Goal: Information Seeking & Learning: Learn about a topic

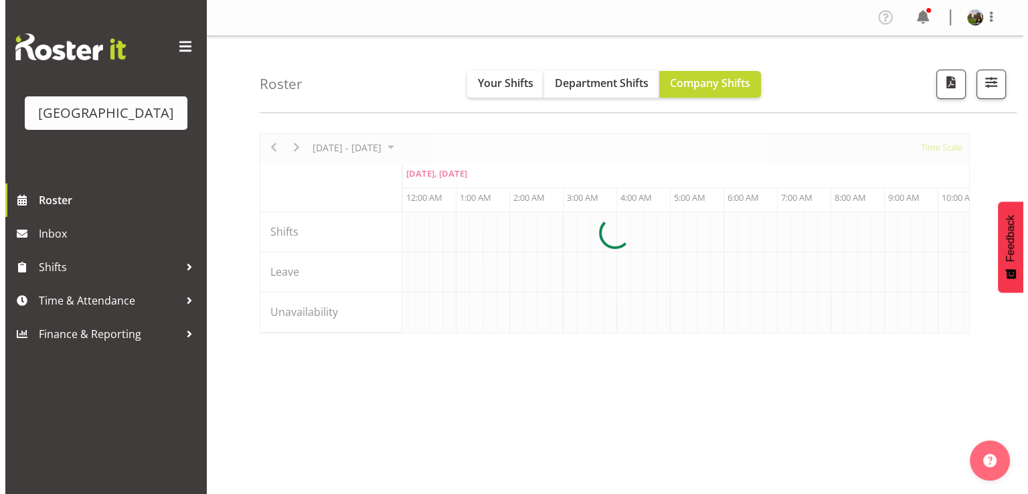
scroll to position [0, 1285]
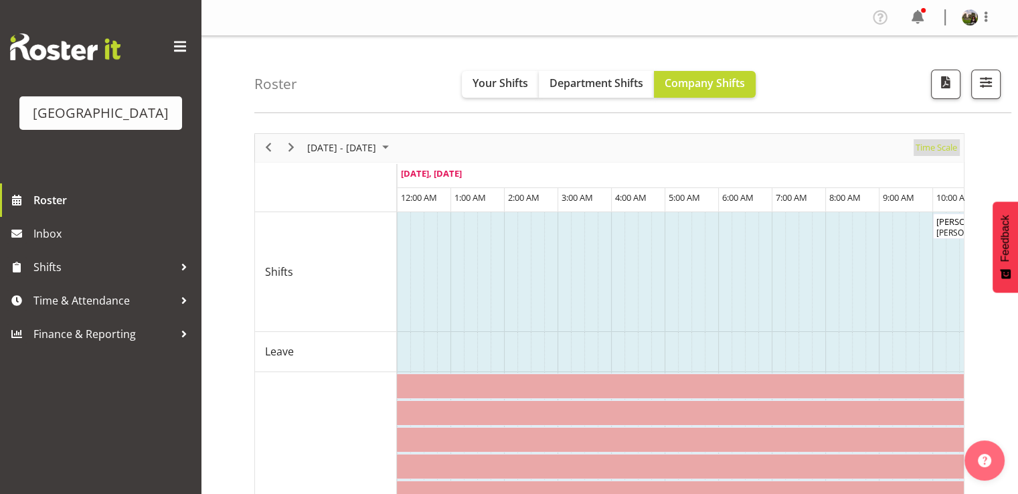
click at [927, 148] on span "Time Scale" at bounding box center [936, 147] width 44 height 17
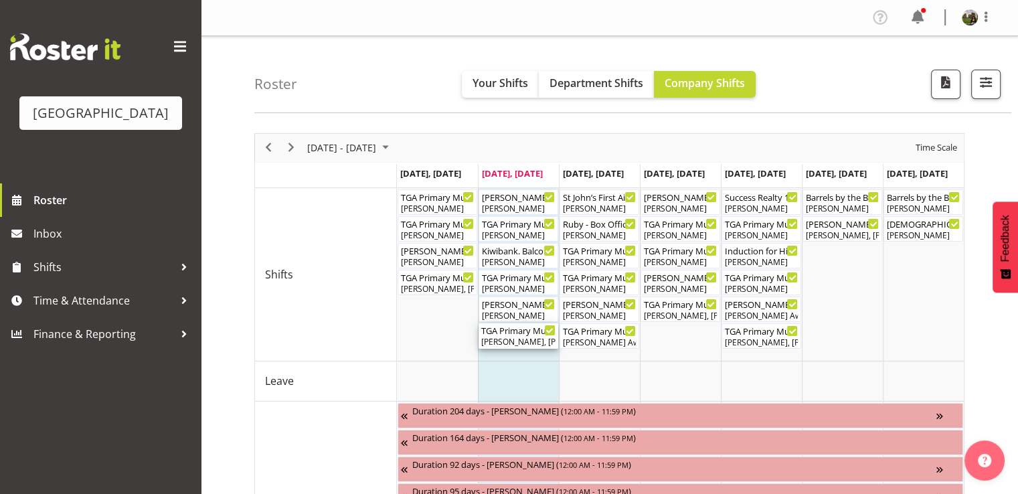
click at [496, 329] on div "TGA Primary Music Fest. Songs from Sunny Days ( 06:00 PM - 09:30 PM )" at bounding box center [518, 329] width 74 height 13
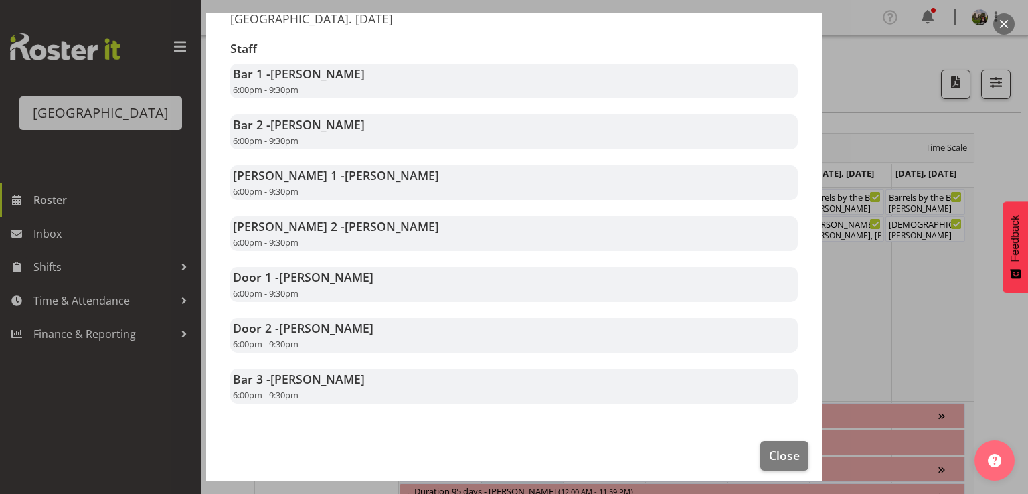
scroll to position [268, 0]
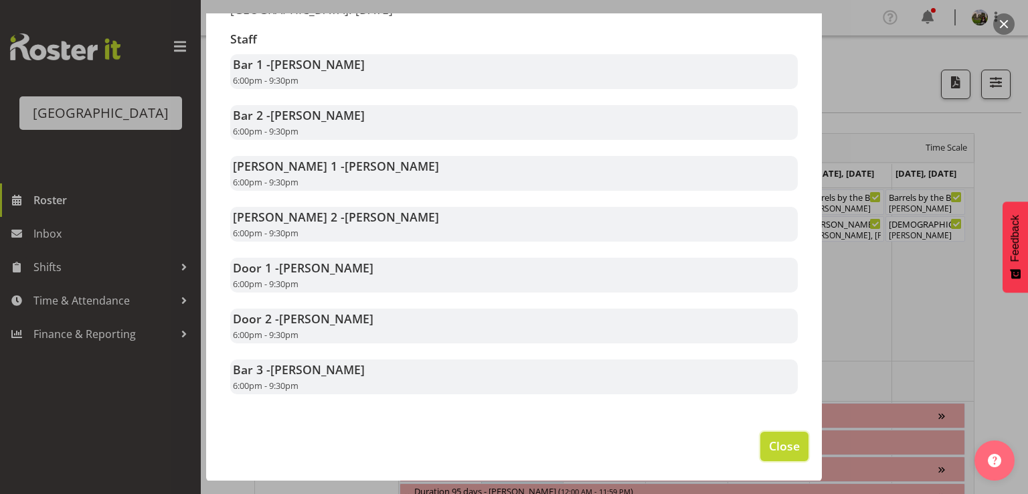
click at [771, 450] on span "Close" at bounding box center [784, 445] width 31 height 17
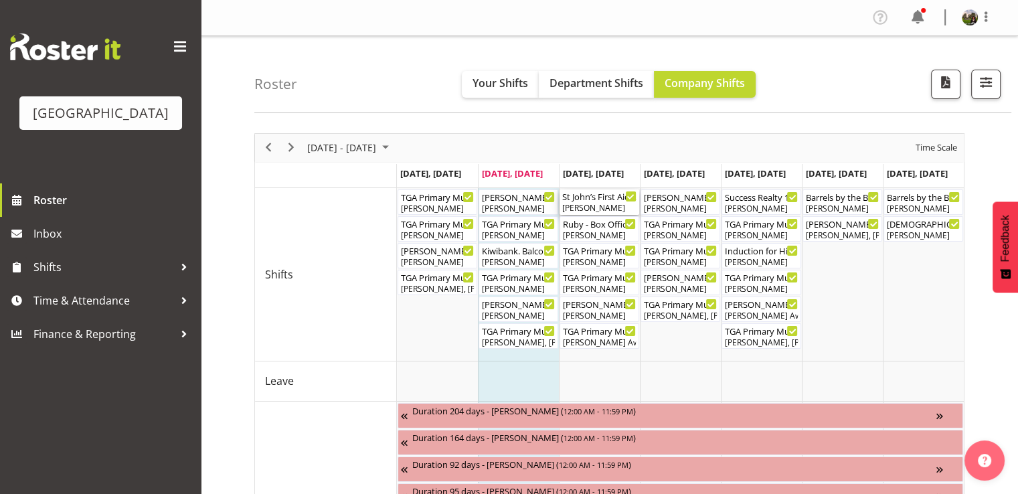
click at [583, 207] on div "[PERSON_NAME]" at bounding box center [599, 208] width 74 height 12
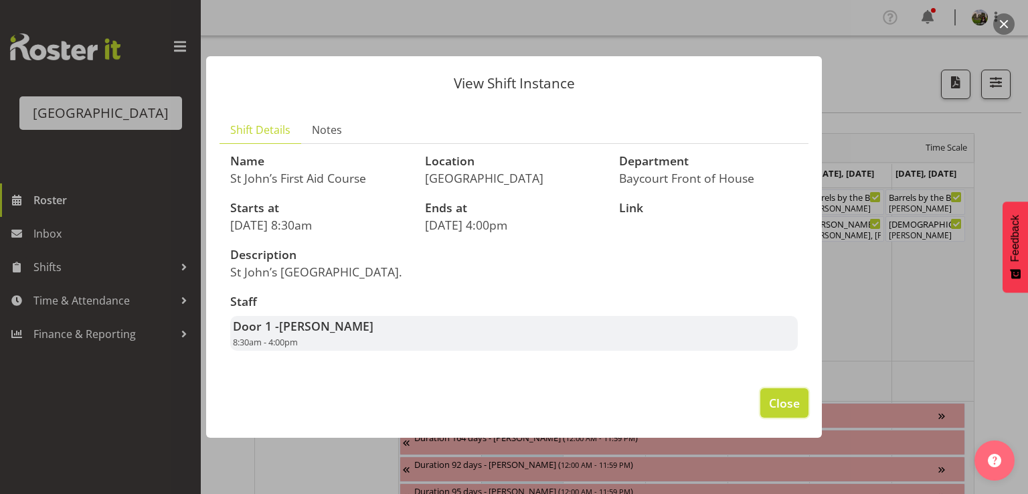
click at [774, 403] on span "Close" at bounding box center [784, 402] width 31 height 17
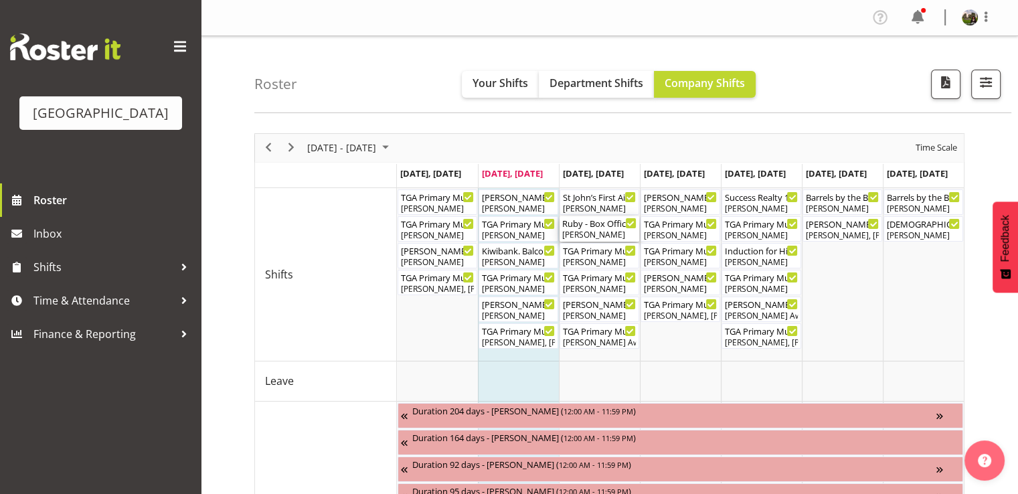
click at [585, 225] on div "Ruby - Box Office (Daytime Shifts) ( 10:00 AM - 02:00 PM )" at bounding box center [599, 222] width 74 height 13
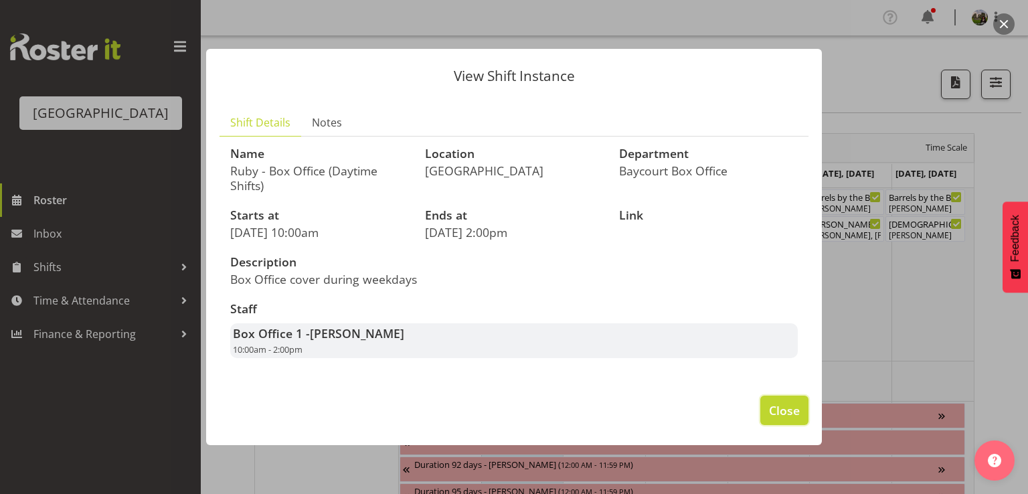
click at [793, 410] on span "Close" at bounding box center [784, 409] width 31 height 17
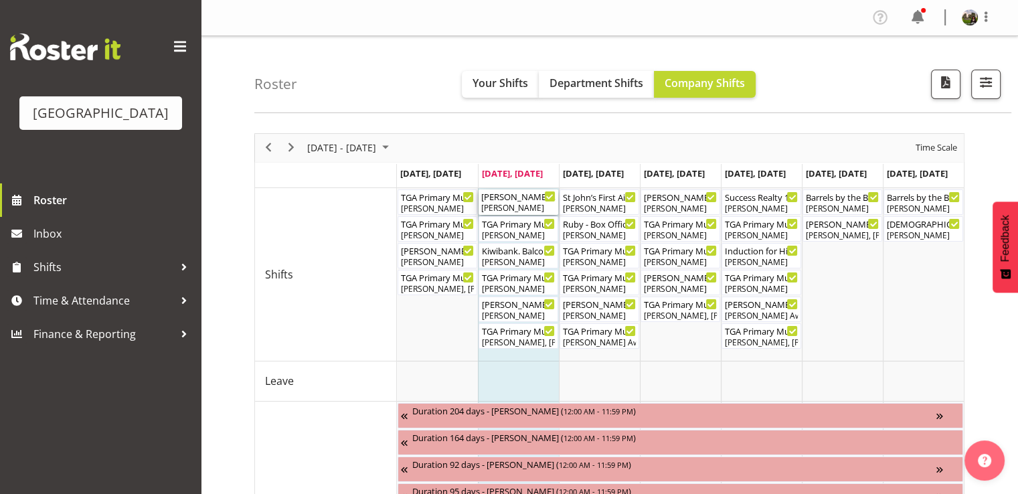
click at [524, 199] on div "[PERSON_NAME] - Box Office (Daytime Shifts) ( 10:00 AM - 02:00 PM )" at bounding box center [518, 195] width 74 height 13
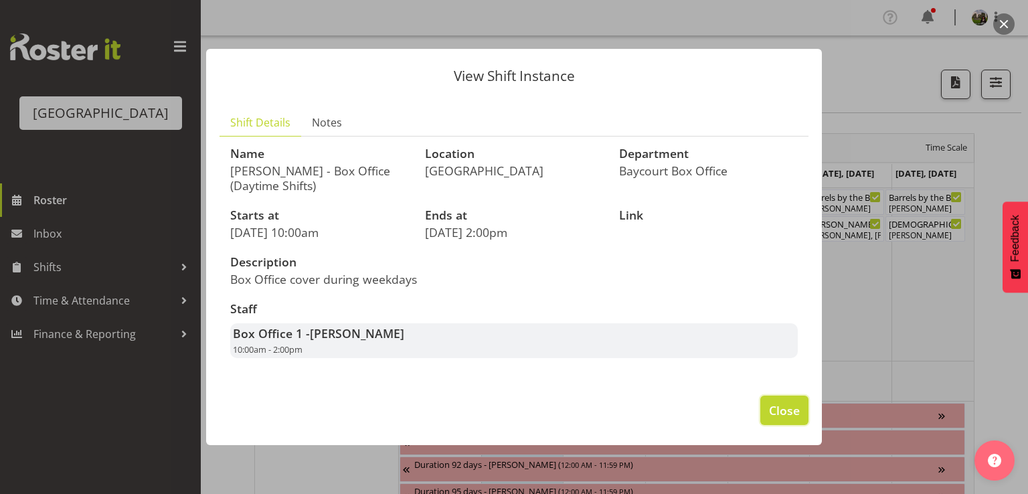
click at [770, 407] on span "Close" at bounding box center [784, 409] width 31 height 17
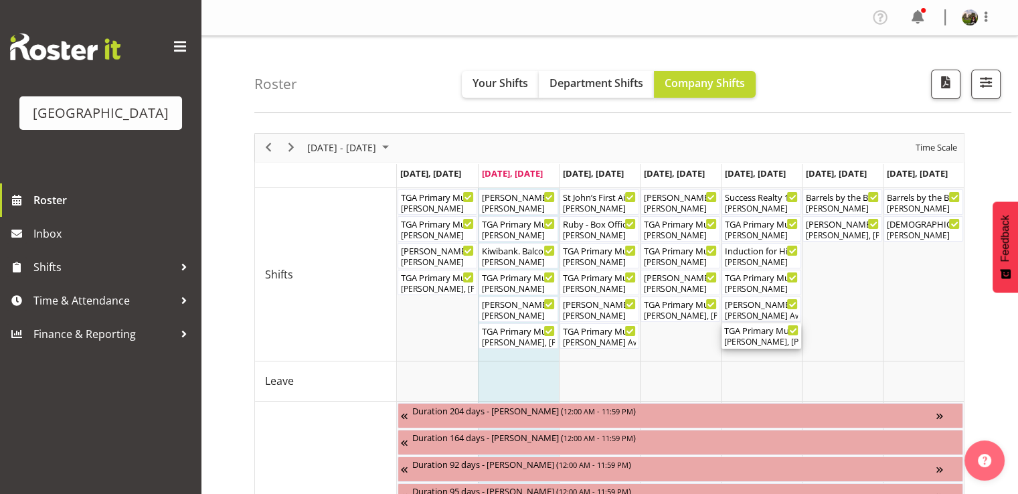
click at [765, 341] on div "[PERSON_NAME], [PERSON_NAME], [PERSON_NAME], [PERSON_NAME], [PERSON_NAME], [PER…" at bounding box center [761, 342] width 74 height 12
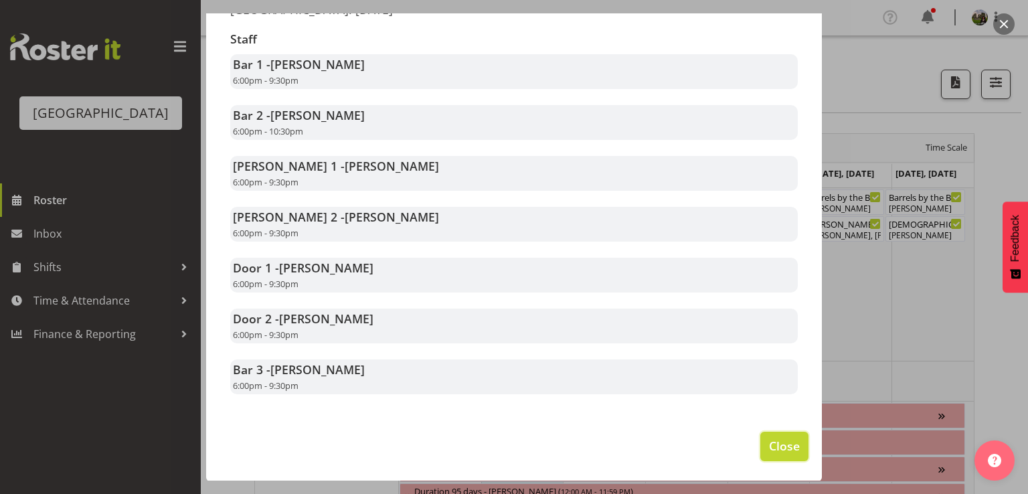
click at [769, 438] on span "Close" at bounding box center [784, 445] width 31 height 17
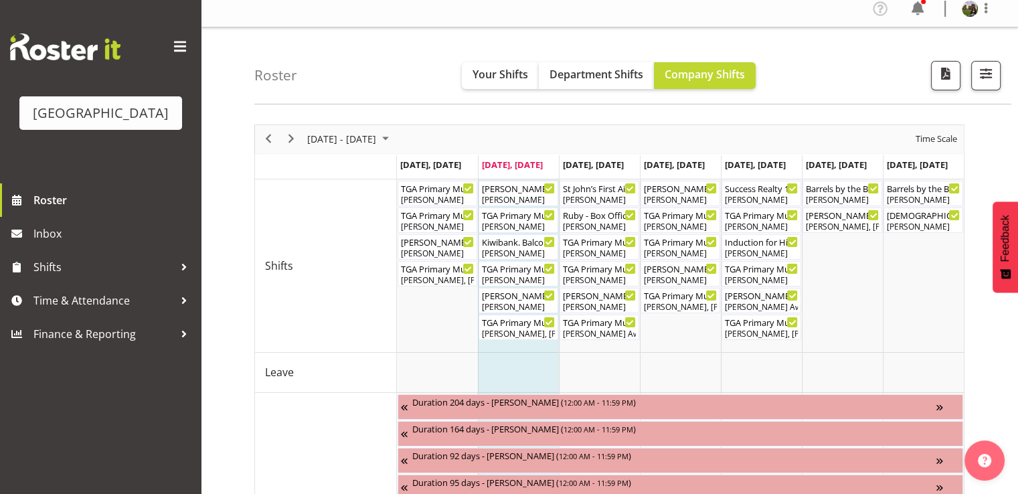
scroll to position [0, 0]
